Goal: Browse casually: Explore the website without a specific task or goal

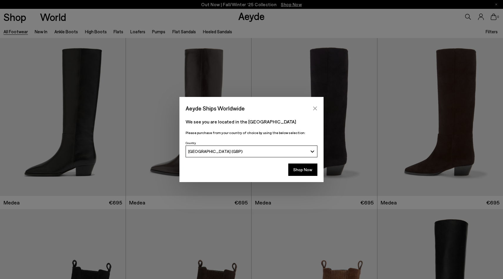
click at [317, 111] on button "Close" at bounding box center [315, 108] width 9 height 9
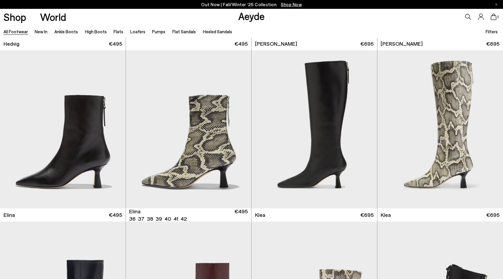
scroll to position [674, 0]
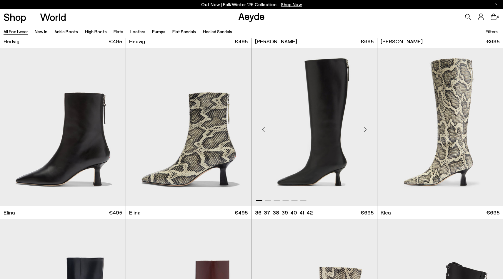
click at [366, 129] on div "Next slide" at bounding box center [365, 129] width 18 height 18
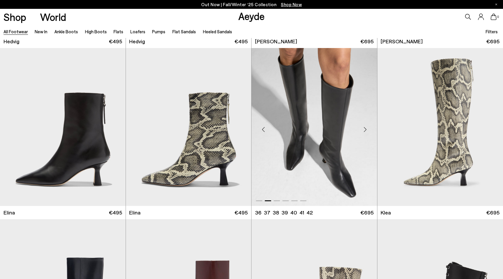
click at [366, 129] on div "Next slide" at bounding box center [365, 129] width 18 height 18
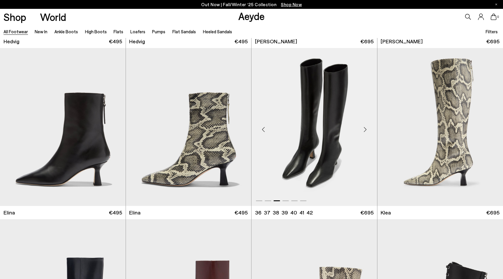
click at [366, 129] on div "Next slide" at bounding box center [365, 129] width 18 height 18
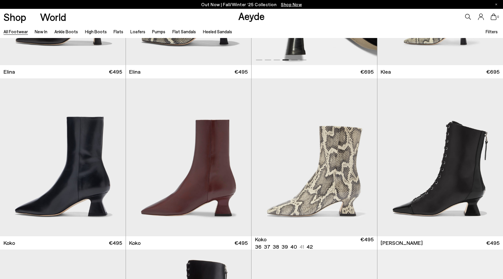
scroll to position [836, 0]
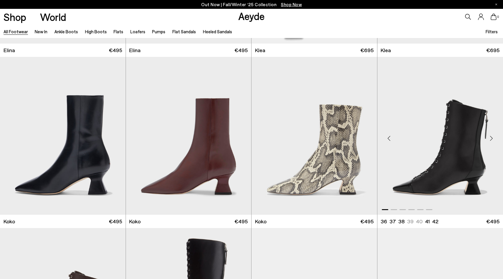
click at [492, 139] on div "Next slide" at bounding box center [491, 138] width 18 height 18
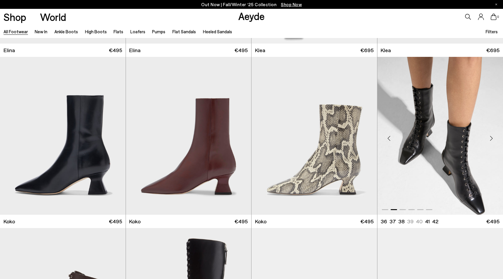
click at [492, 139] on div "Next slide" at bounding box center [491, 138] width 18 height 18
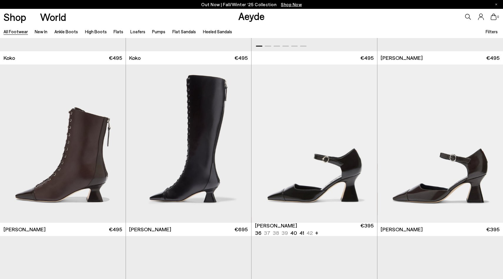
scroll to position [1009, 0]
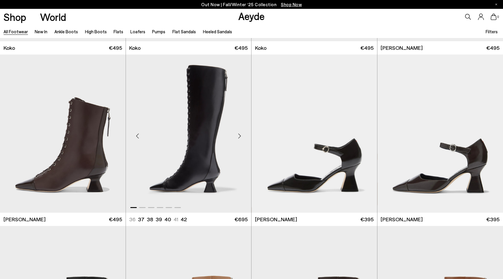
click at [239, 135] on div "Next slide" at bounding box center [240, 136] width 18 height 18
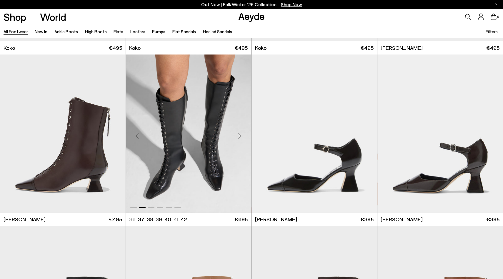
click at [239, 135] on div "Next slide" at bounding box center [240, 136] width 18 height 18
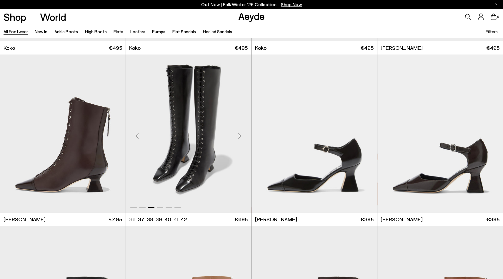
click at [239, 135] on div "Next slide" at bounding box center [240, 136] width 18 height 18
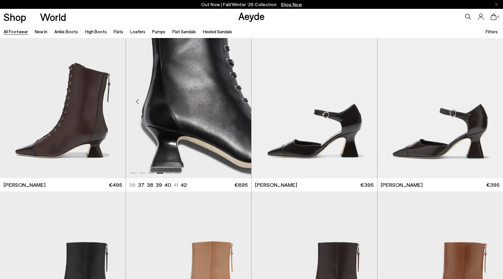
scroll to position [1055, 0]
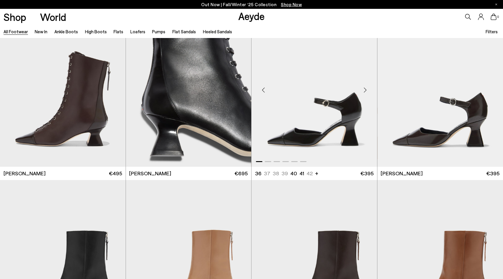
click at [366, 91] on div "Next slide" at bounding box center [365, 90] width 18 height 18
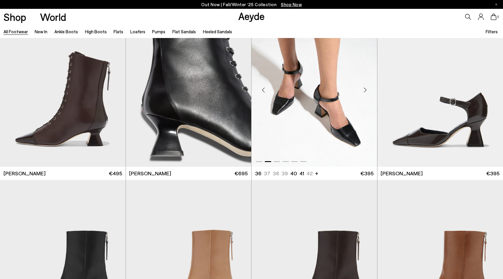
click at [366, 91] on div "Next slide" at bounding box center [365, 90] width 18 height 18
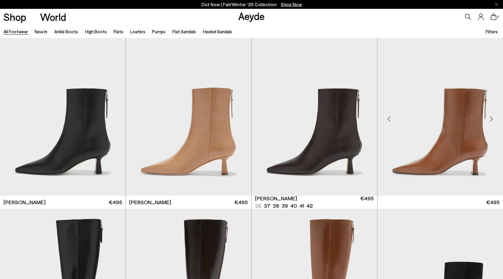
scroll to position [1200, 0]
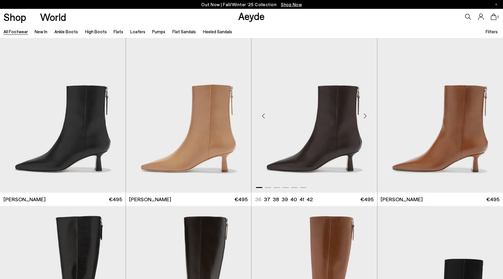
click at [365, 116] on div "Next slide" at bounding box center [365, 116] width 18 height 18
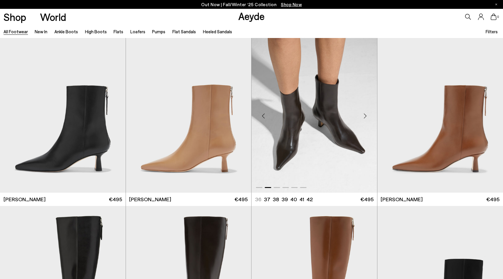
click at [365, 116] on div "Next slide" at bounding box center [365, 116] width 18 height 18
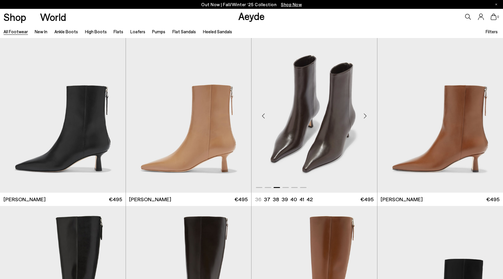
click at [365, 116] on div "Next slide" at bounding box center [365, 116] width 18 height 18
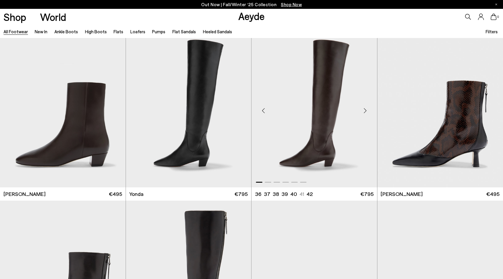
scroll to position [1537, 0]
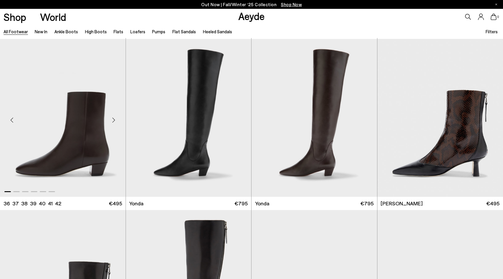
click at [116, 121] on div "Next slide" at bounding box center [114, 120] width 18 height 18
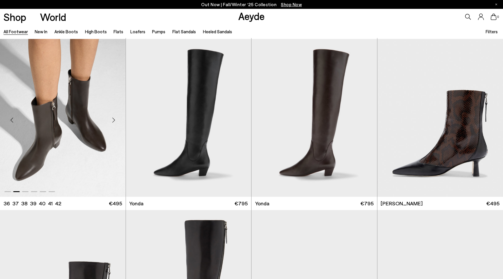
click at [116, 121] on div "Next slide" at bounding box center [114, 120] width 18 height 18
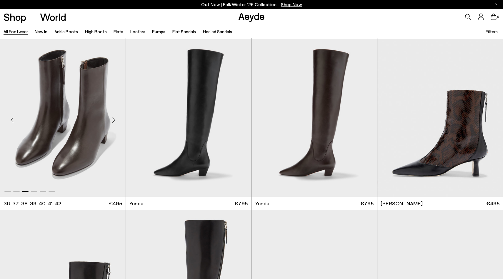
click at [116, 121] on div "Next slide" at bounding box center [114, 120] width 18 height 18
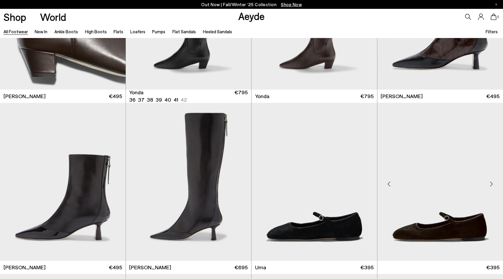
scroll to position [1662, 0]
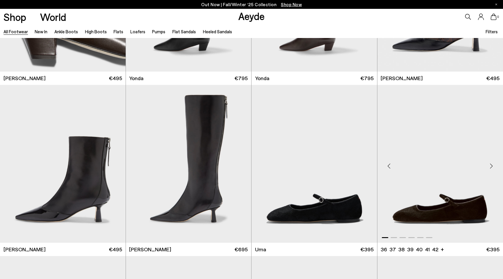
click at [491, 166] on div "Next slide" at bounding box center [491, 166] width 18 height 18
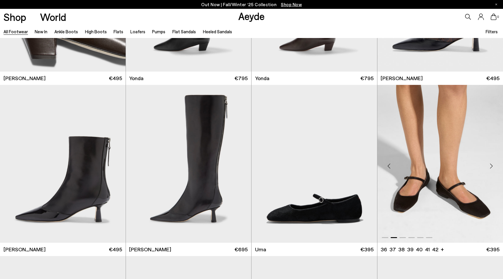
click at [491, 166] on div "Next slide" at bounding box center [491, 166] width 18 height 18
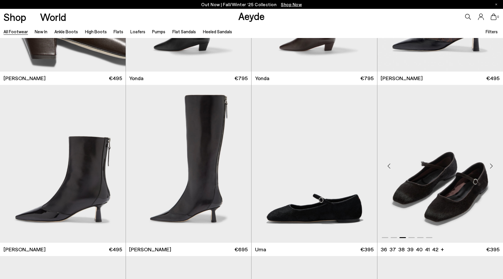
click at [491, 166] on div "Next slide" at bounding box center [491, 166] width 18 height 18
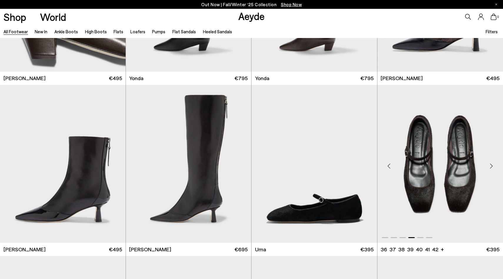
click at [491, 166] on div "Next slide" at bounding box center [491, 166] width 18 height 18
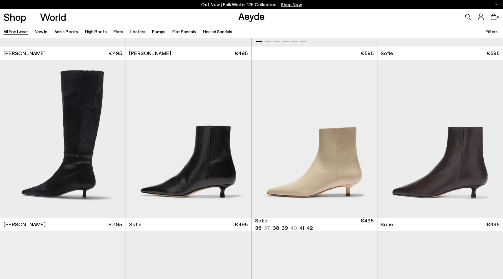
scroll to position [2074, 0]
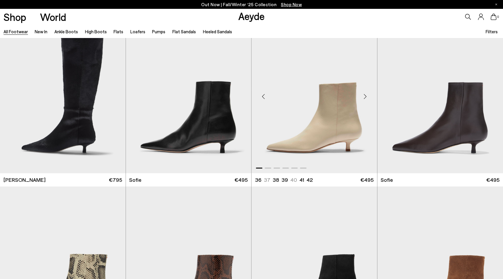
click at [364, 96] on div "Next slide" at bounding box center [365, 97] width 18 height 18
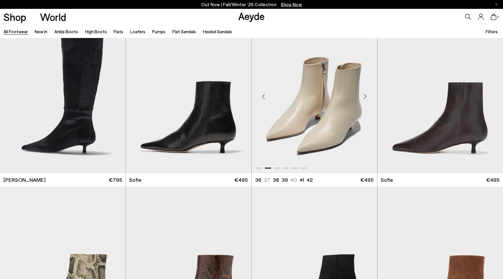
click at [364, 96] on div "Next slide" at bounding box center [365, 97] width 18 height 18
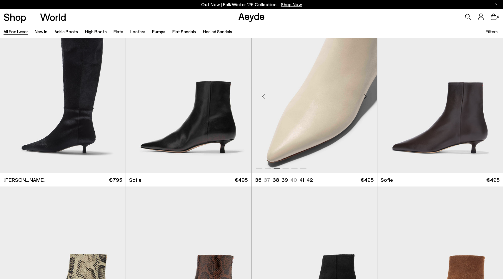
click at [364, 96] on div "Next slide" at bounding box center [365, 97] width 18 height 18
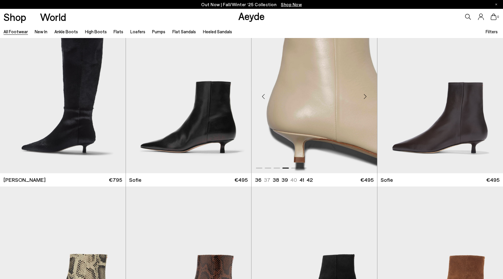
click at [364, 96] on div "Next slide" at bounding box center [365, 97] width 18 height 18
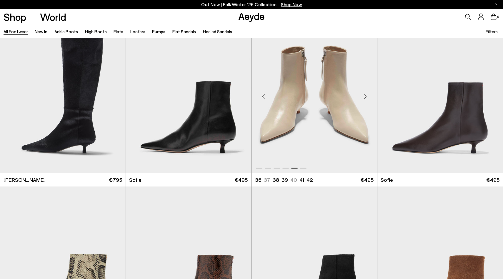
click at [364, 96] on div "Next slide" at bounding box center [365, 97] width 18 height 18
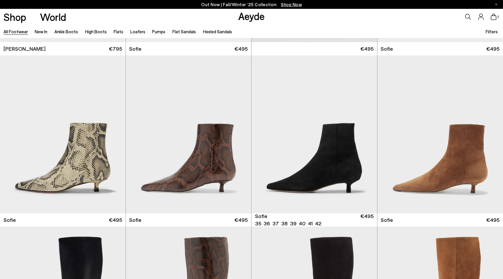
scroll to position [2219, 0]
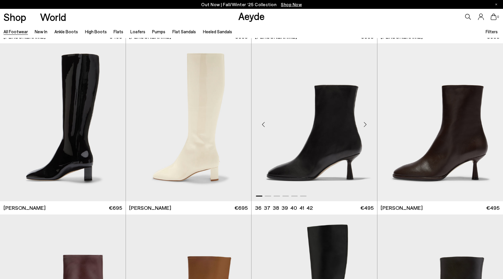
scroll to position [3241, 0]
click at [364, 123] on div "Next slide" at bounding box center [365, 125] width 18 height 18
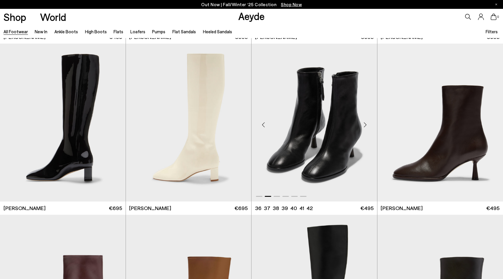
click at [364, 123] on div "Next slide" at bounding box center [365, 125] width 18 height 18
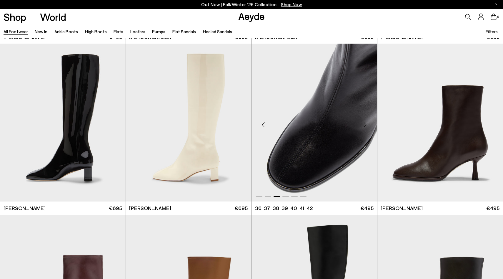
click at [364, 123] on div "Next slide" at bounding box center [365, 125] width 18 height 18
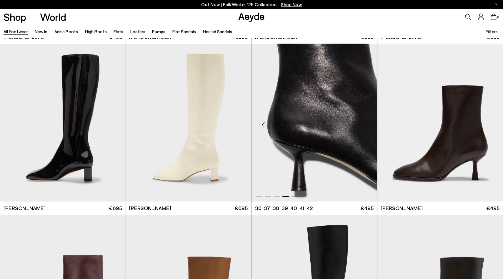
click at [364, 123] on div "Next slide" at bounding box center [365, 125] width 18 height 18
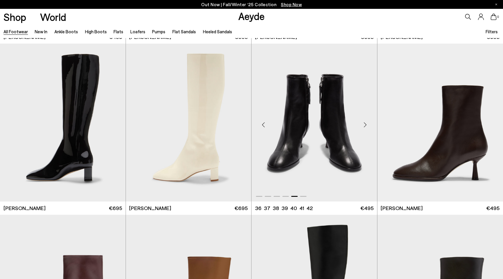
click at [364, 123] on div "Next slide" at bounding box center [365, 125] width 18 height 18
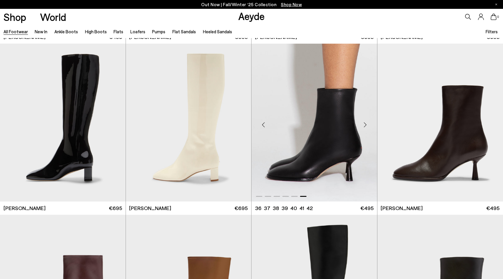
click at [364, 123] on div "Next slide" at bounding box center [365, 125] width 18 height 18
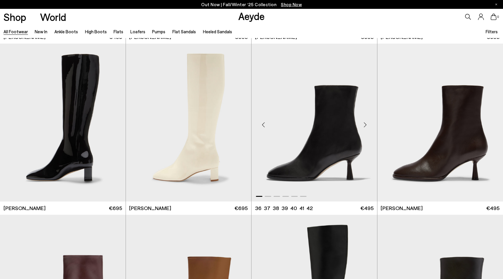
click at [364, 123] on div "Next slide" at bounding box center [365, 125] width 18 height 18
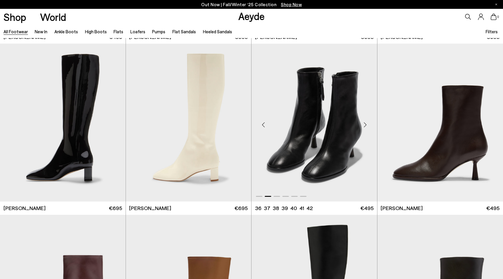
click at [364, 124] on div "Next slide" at bounding box center [365, 125] width 18 height 18
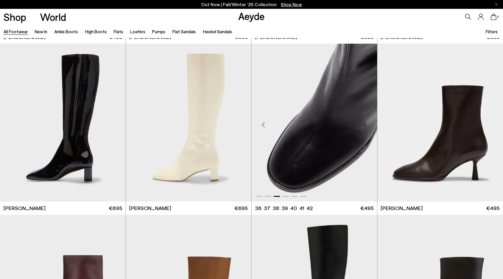
click at [364, 124] on div "Next slide" at bounding box center [365, 125] width 18 height 18
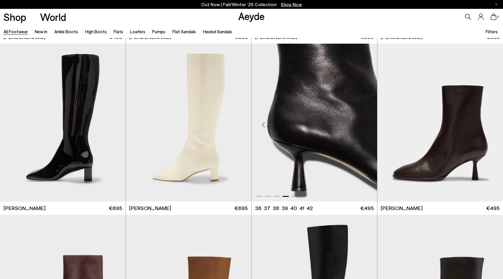
click at [364, 124] on div "Next slide" at bounding box center [365, 125] width 18 height 18
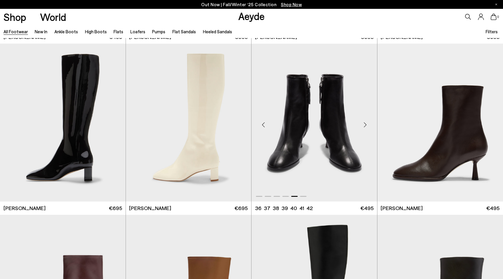
click at [364, 124] on div "Next slide" at bounding box center [365, 125] width 18 height 18
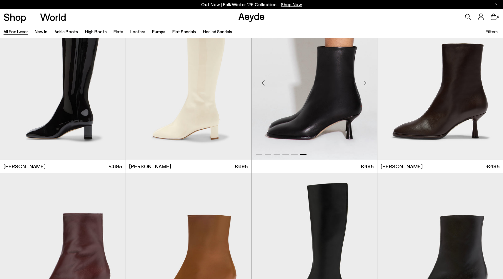
scroll to position [3270, 0]
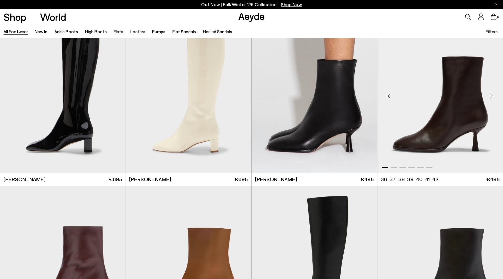
click at [490, 96] on div "Next slide" at bounding box center [491, 96] width 18 height 18
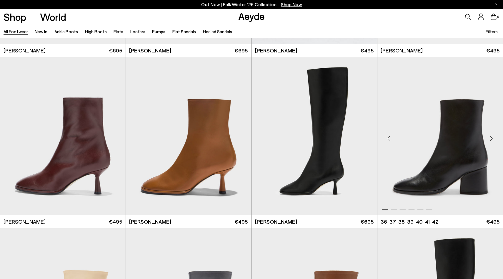
scroll to position [3399, 0]
click at [489, 137] on div "Next slide" at bounding box center [491, 138] width 18 height 18
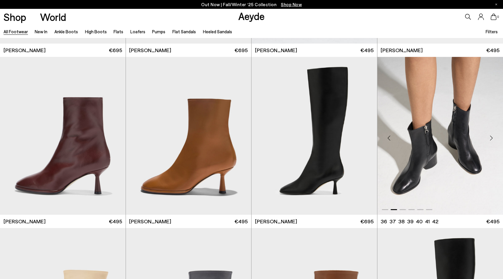
click at [489, 137] on div "Next slide" at bounding box center [491, 138] width 18 height 18
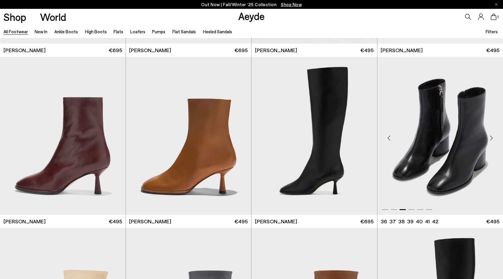
click at [489, 137] on div "Next slide" at bounding box center [491, 138] width 18 height 18
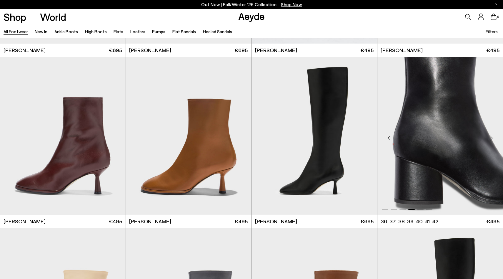
click at [489, 137] on div "Next slide" at bounding box center [491, 138] width 18 height 18
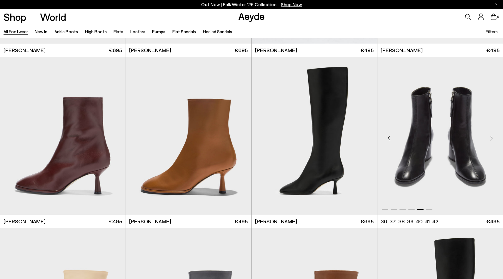
click at [489, 137] on div "Next slide" at bounding box center [491, 138] width 18 height 18
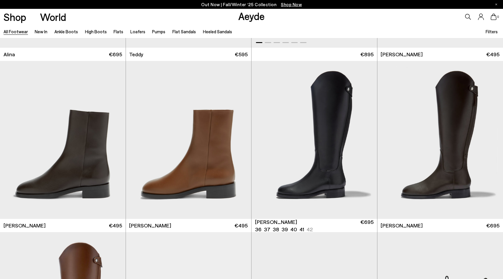
scroll to position [3927, 0]
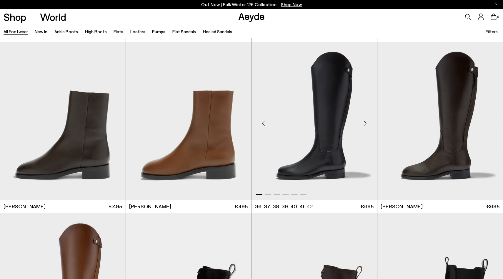
click at [363, 122] on div "Next slide" at bounding box center [365, 123] width 18 height 18
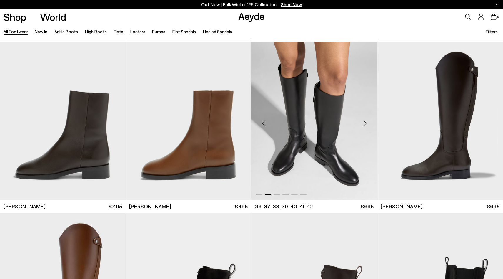
click at [363, 122] on div "Next slide" at bounding box center [365, 123] width 18 height 18
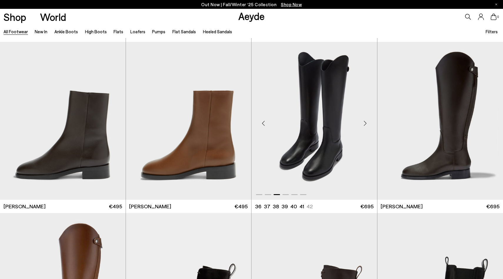
click at [363, 122] on div "Next slide" at bounding box center [365, 123] width 18 height 18
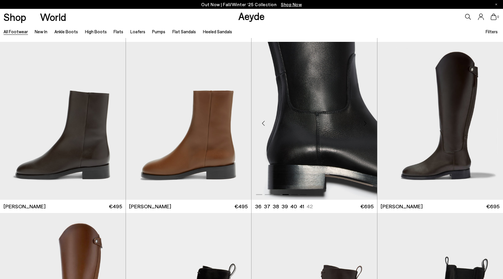
click at [363, 122] on div "Next slide" at bounding box center [365, 123] width 18 height 18
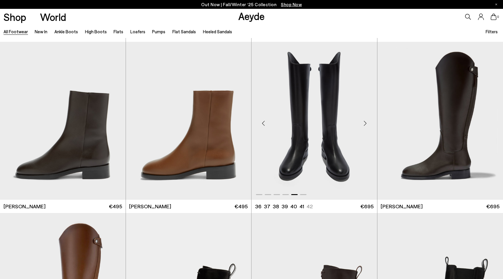
click at [363, 122] on div "Next slide" at bounding box center [365, 123] width 18 height 18
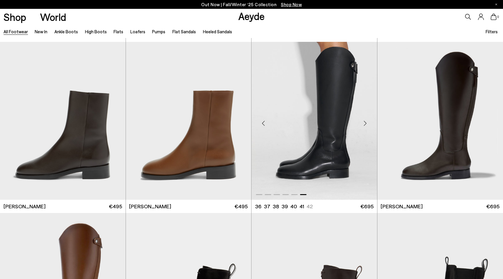
click at [363, 122] on div "Next slide" at bounding box center [365, 123] width 18 height 18
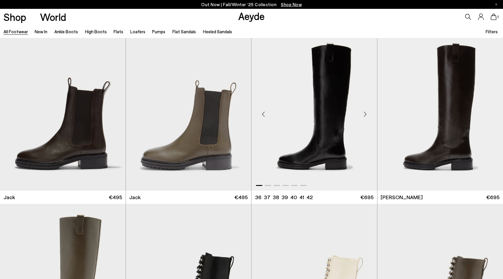
scroll to position [4279, 0]
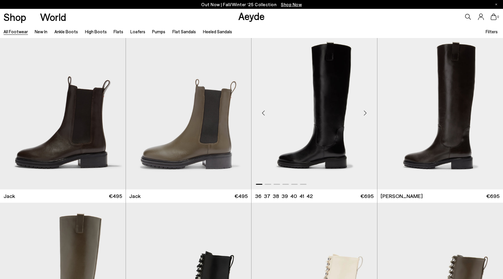
click at [365, 112] on div "Next slide" at bounding box center [365, 113] width 18 height 18
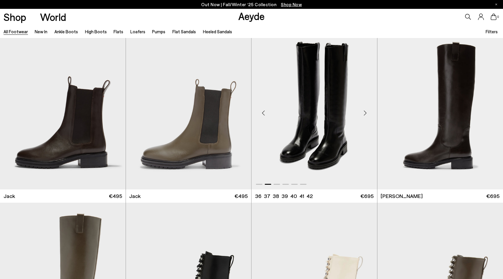
click at [365, 112] on div "Next slide" at bounding box center [365, 113] width 18 height 18
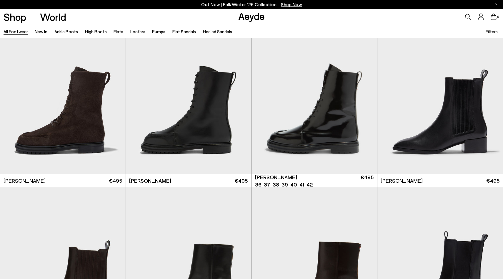
scroll to position [4643, 0]
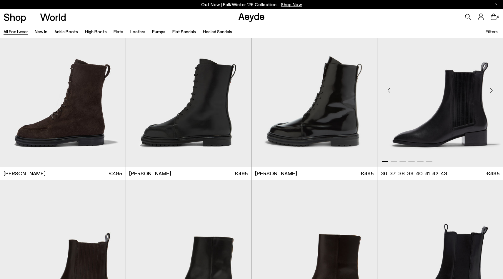
click at [493, 91] on div "Next slide" at bounding box center [491, 90] width 18 height 18
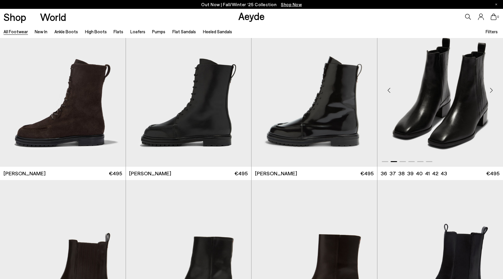
click at [493, 91] on div "Next slide" at bounding box center [491, 90] width 18 height 18
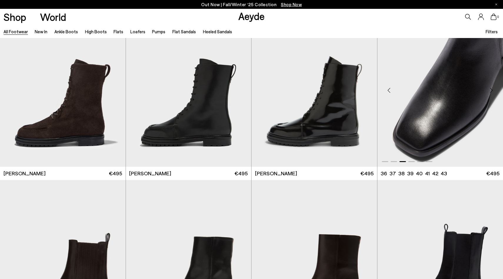
click at [493, 91] on div "Next slide" at bounding box center [491, 90] width 18 height 18
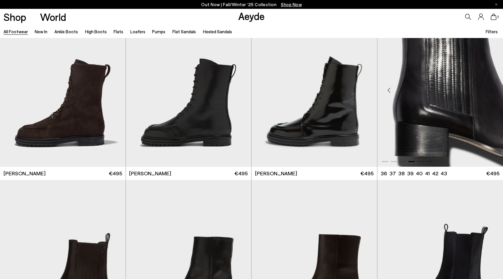
click at [493, 91] on div "Next slide" at bounding box center [491, 90] width 18 height 18
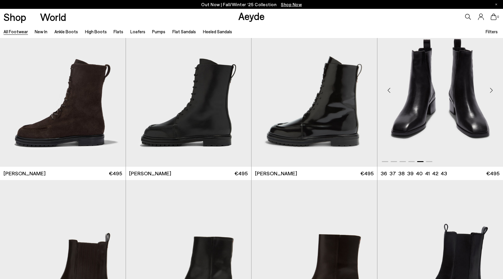
click at [493, 91] on div "Next slide" at bounding box center [491, 90] width 18 height 18
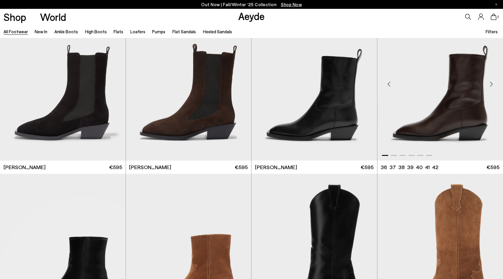
scroll to position [4981, 0]
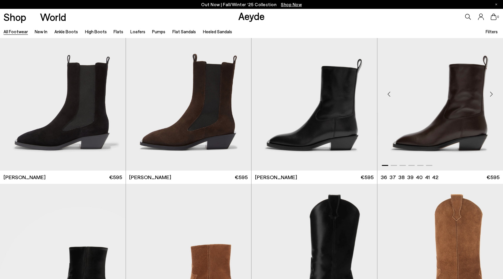
click at [490, 91] on div "Next slide" at bounding box center [491, 94] width 18 height 18
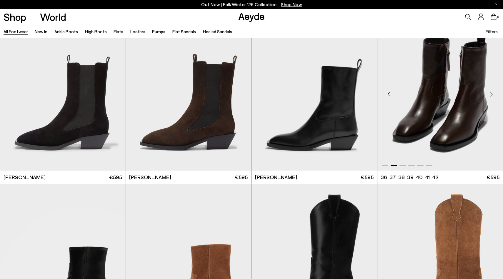
click at [490, 91] on div "Next slide" at bounding box center [491, 94] width 18 height 18
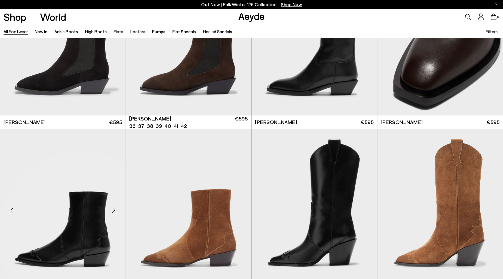
scroll to position [5061, 0]
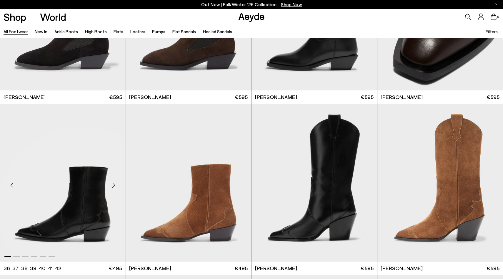
click at [114, 184] on div "Next slide" at bounding box center [114, 185] width 18 height 18
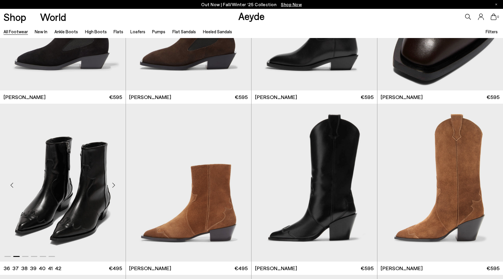
click at [114, 184] on div "Next slide" at bounding box center [114, 185] width 18 height 18
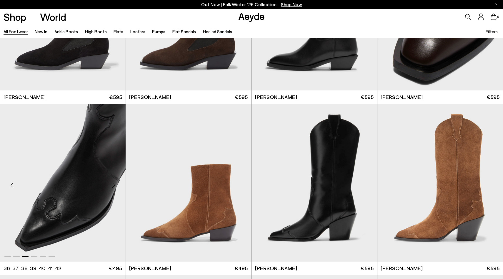
click at [114, 184] on div "Next slide" at bounding box center [114, 185] width 18 height 18
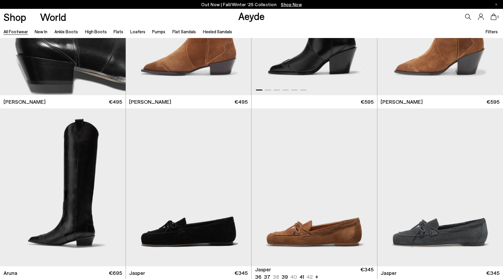
scroll to position [5300, 0]
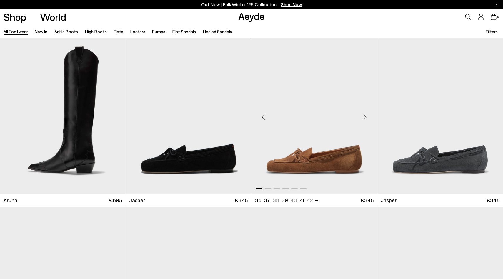
click at [366, 117] on div "Next slide" at bounding box center [365, 117] width 18 height 18
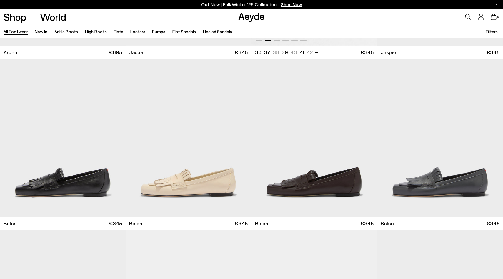
scroll to position [5471, 0]
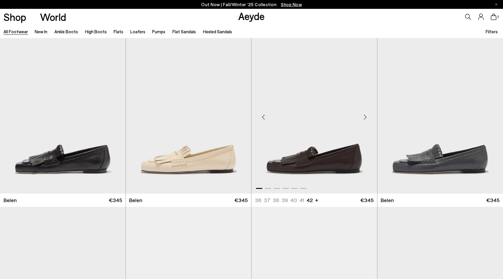
click at [365, 121] on div "Next slide" at bounding box center [365, 117] width 18 height 18
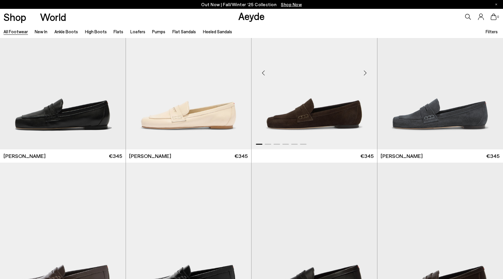
scroll to position [5752, 0]
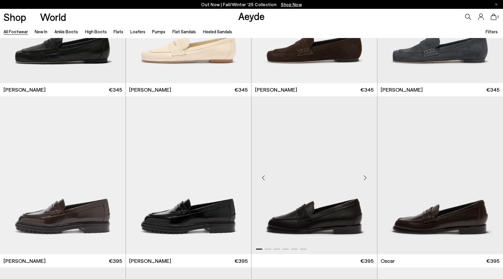
click at [368, 177] on div "Next slide" at bounding box center [365, 178] width 18 height 18
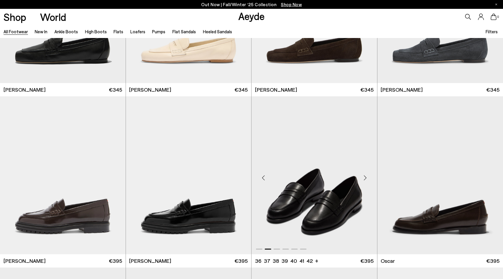
click at [366, 177] on div "Next slide" at bounding box center [365, 178] width 18 height 18
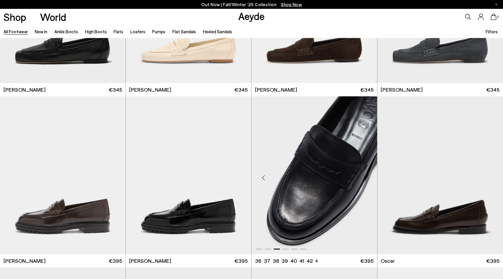
click at [366, 177] on div "Next slide" at bounding box center [365, 178] width 18 height 18
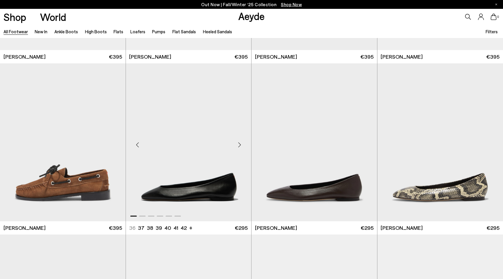
scroll to position [6297, 0]
click at [238, 147] on div "Next slide" at bounding box center [240, 145] width 18 height 18
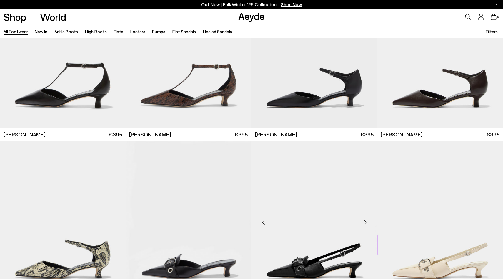
scroll to position [7250, 0]
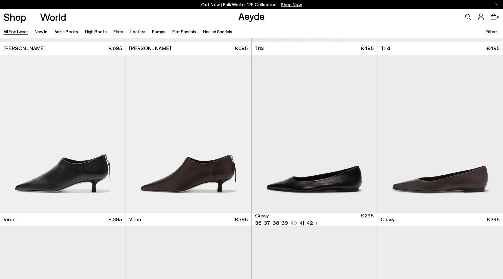
scroll to position [8063, 0]
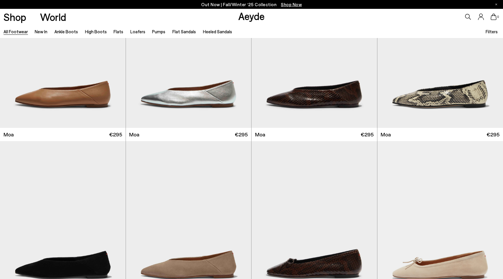
scroll to position [8898, 0]
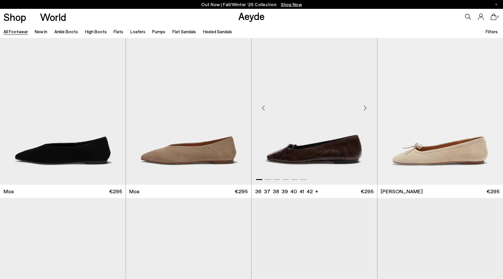
click at [365, 111] on div "Next slide" at bounding box center [365, 108] width 18 height 18
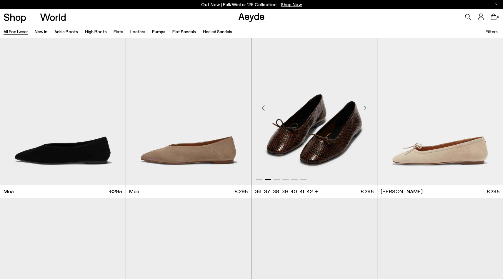
click at [365, 111] on div "Next slide" at bounding box center [365, 108] width 18 height 18
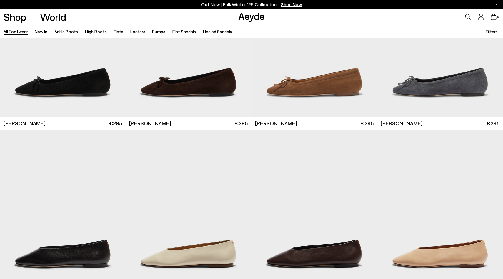
scroll to position [9186, 0]
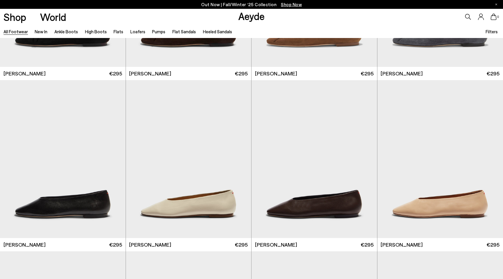
scroll to position [9587, 0]
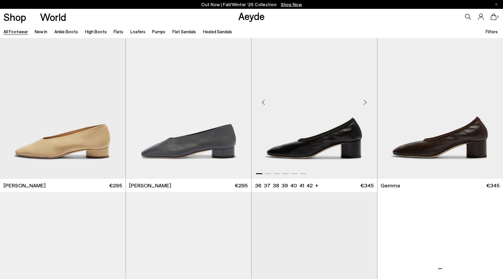
click at [366, 100] on div "Next slide" at bounding box center [365, 102] width 18 height 18
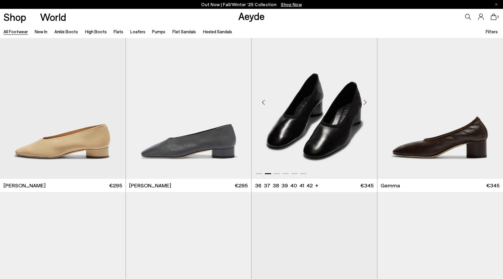
click at [366, 100] on div "Next slide" at bounding box center [365, 102] width 18 height 18
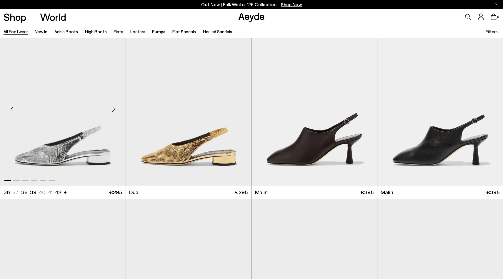
scroll to position [9902, 0]
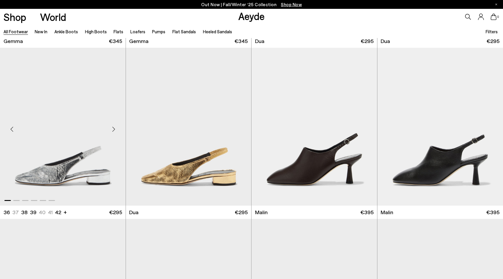
click at [113, 131] on div "Next slide" at bounding box center [114, 129] width 18 height 18
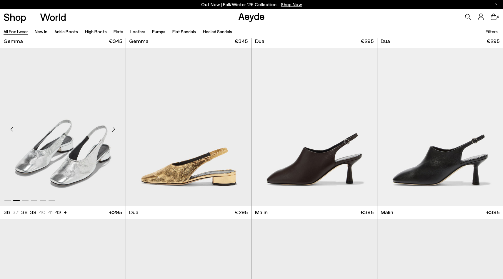
click at [113, 131] on div "Next slide" at bounding box center [114, 129] width 18 height 18
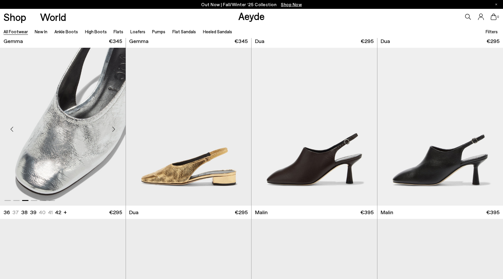
click at [113, 131] on div "Next slide" at bounding box center [114, 129] width 18 height 18
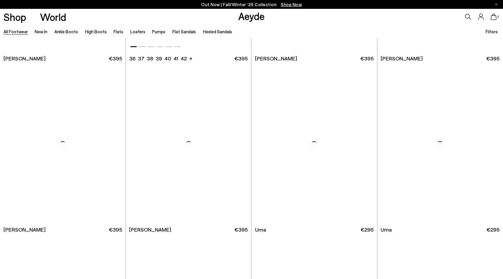
scroll to position [10763, 0]
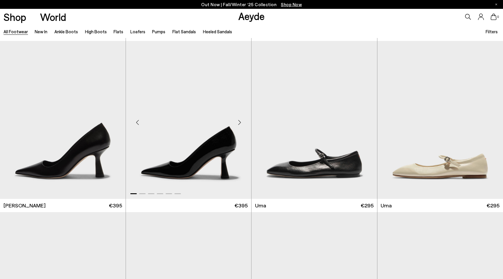
click at [237, 92] on img "1 / 6" at bounding box center [189, 120] width 126 height 158
click at [238, 113] on div "Next slide" at bounding box center [240, 122] width 18 height 18
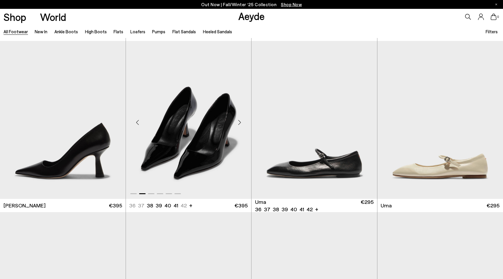
scroll to position [10797, 0]
